Goal: Check status: Check status

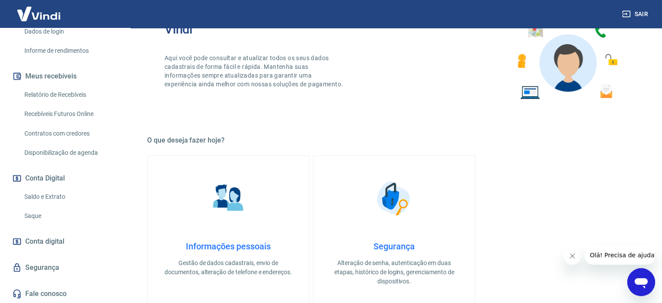
scroll to position [87, 0]
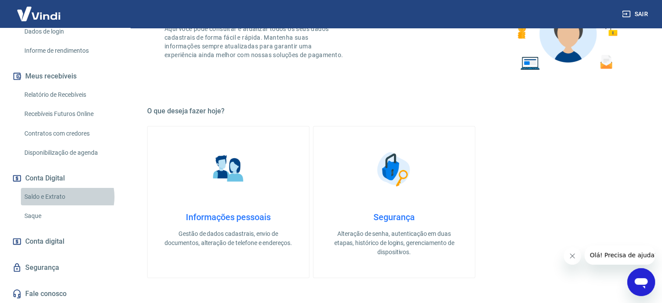
click at [63, 196] on link "Saldo e Extrato" at bounding box center [70, 197] width 99 height 18
